Goal: Find specific page/section: Find specific page/section

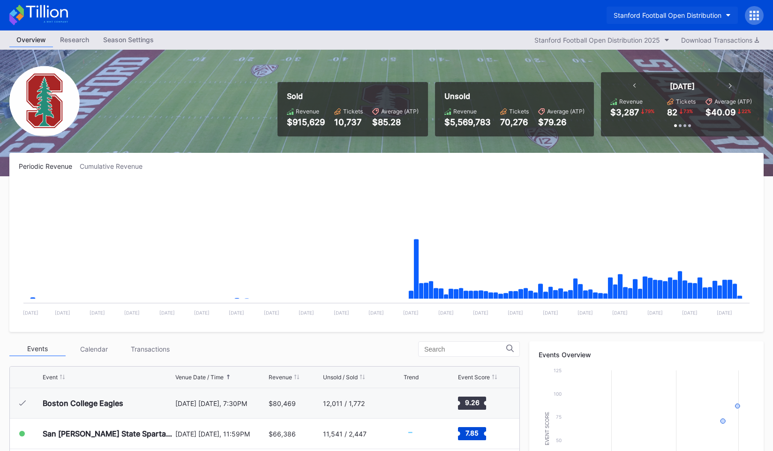
click at [689, 14] on div "Stanford Football Open Distribution" at bounding box center [668, 15] width 108 height 8
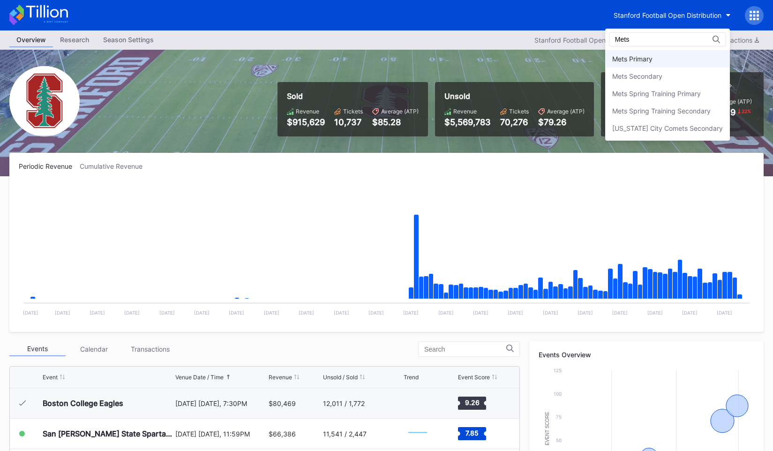
type input "Mets"
click at [651, 61] on div "Mets Primary" at bounding box center [632, 59] width 40 height 8
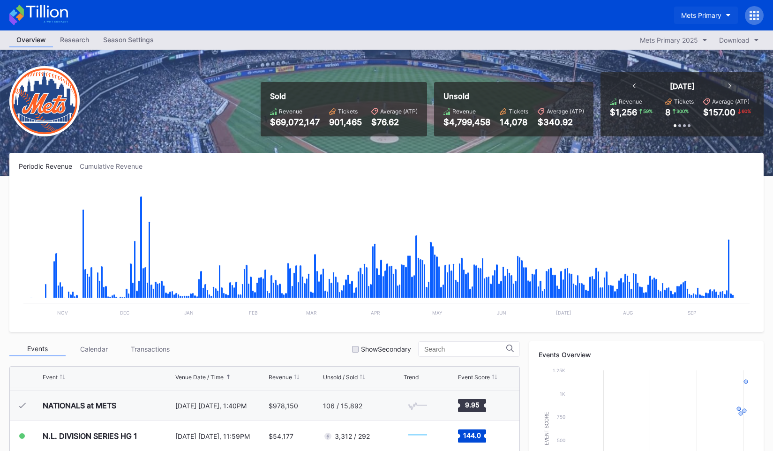
click at [708, 22] on button "Mets Primary" at bounding box center [706, 15] width 64 height 17
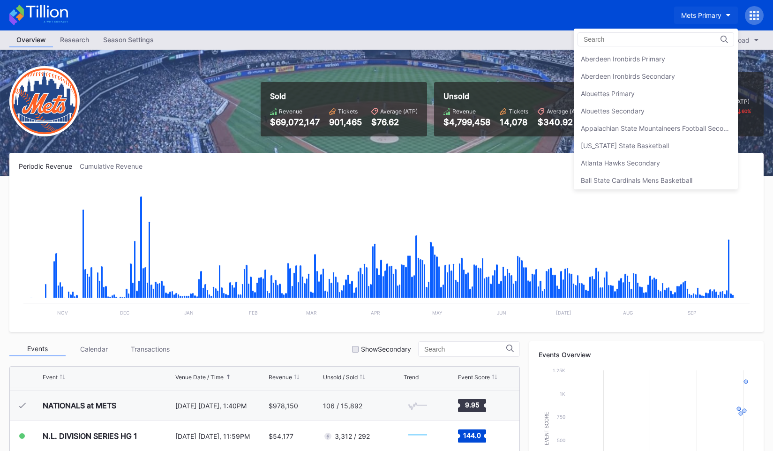
scroll to position [1457, 0]
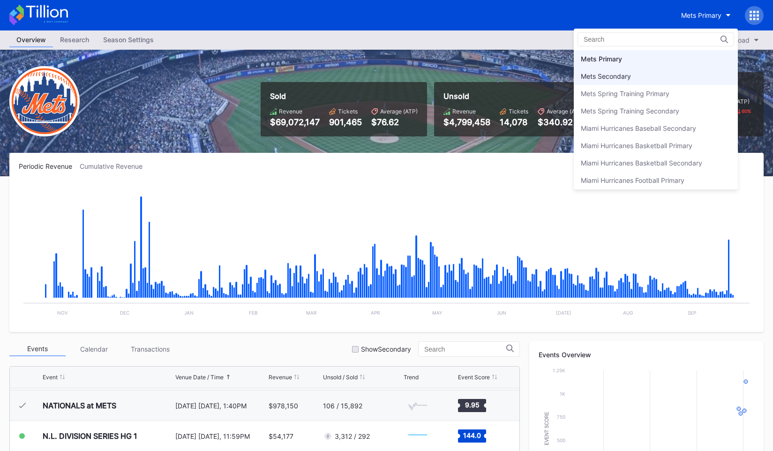
click at [678, 72] on div "Mets Secondary" at bounding box center [656, 76] width 164 height 17
